Goal: Navigation & Orientation: Find specific page/section

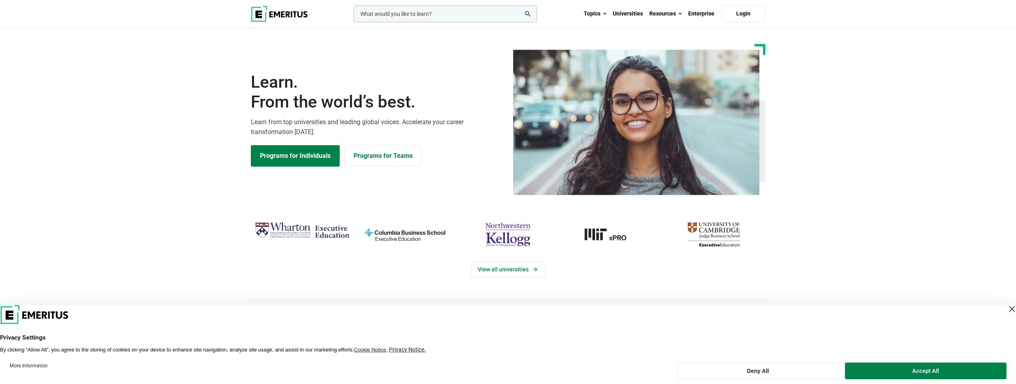
click at [1007, 309] on div "Close Layer" at bounding box center [1012, 309] width 11 height 11
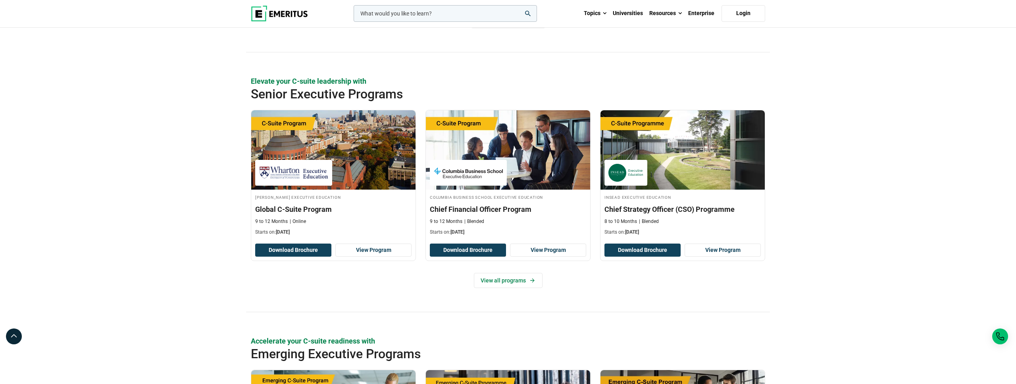
scroll to position [122, 0]
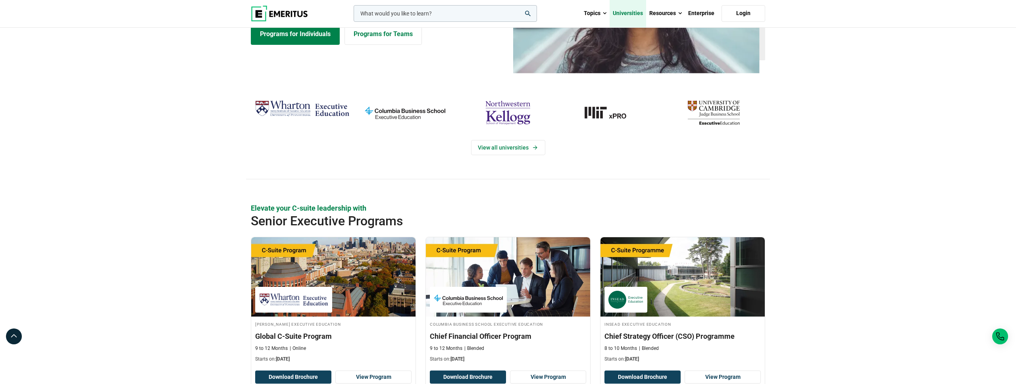
click at [632, 12] on link "Universities" at bounding box center [628, 14] width 37 height 28
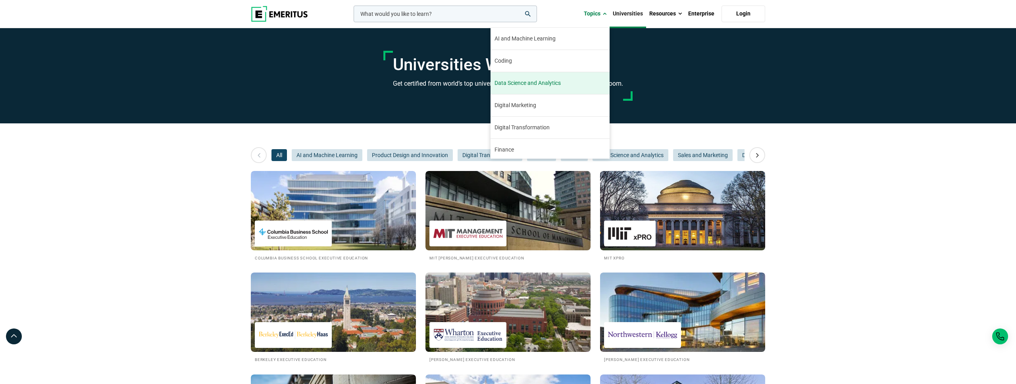
scroll to position [91, 0]
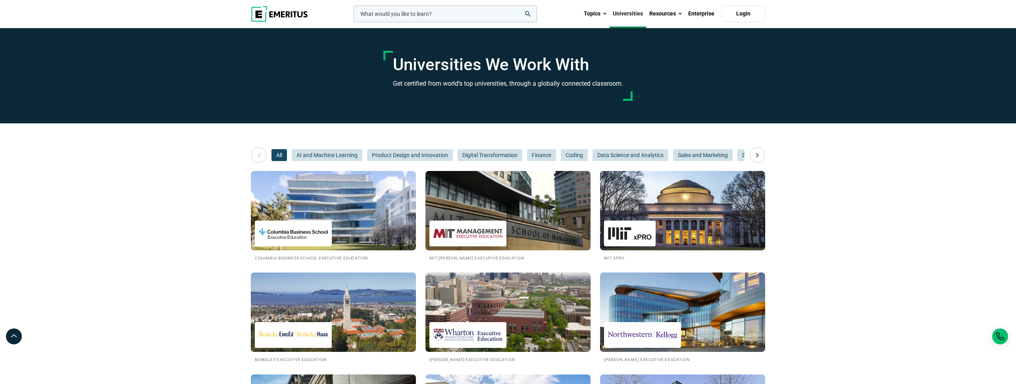
click at [642, 61] on div "Universities We Work With Get certified from world’s top universities, through …" at bounding box center [508, 76] width 524 height 82
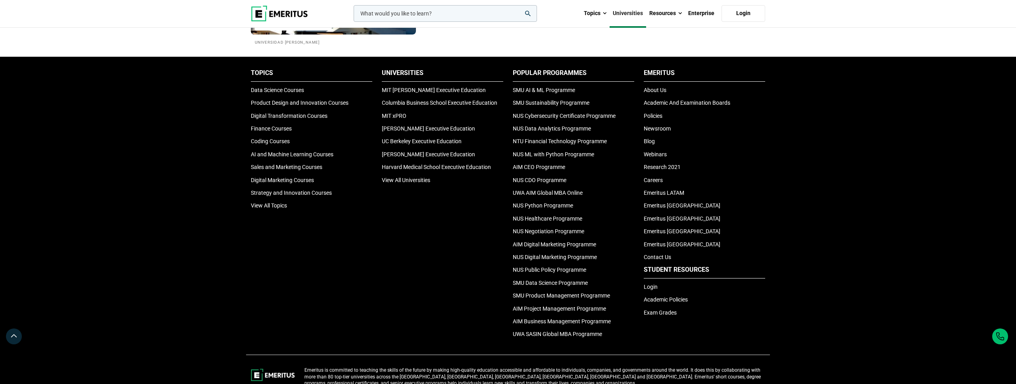
scroll to position [1618, 0]
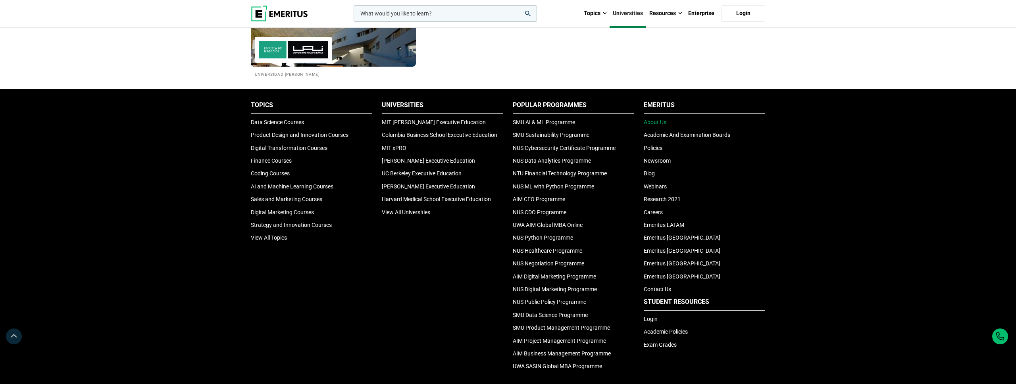
click at [657, 121] on link "About Us" at bounding box center [655, 122] width 23 height 6
